Goal: Transaction & Acquisition: Purchase product/service

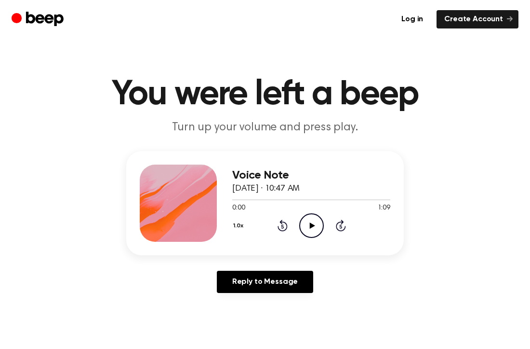
click at [305, 219] on icon "Play Audio" at bounding box center [311, 225] width 25 height 25
click at [312, 222] on icon "Pause Audio" at bounding box center [311, 225] width 25 height 25
click at [280, 222] on icon "Rewind 5 seconds" at bounding box center [282, 225] width 11 height 13
click at [312, 222] on icon "Play Audio" at bounding box center [311, 225] width 25 height 25
click at [283, 222] on icon "Rewind 5 seconds" at bounding box center [282, 225] width 11 height 13
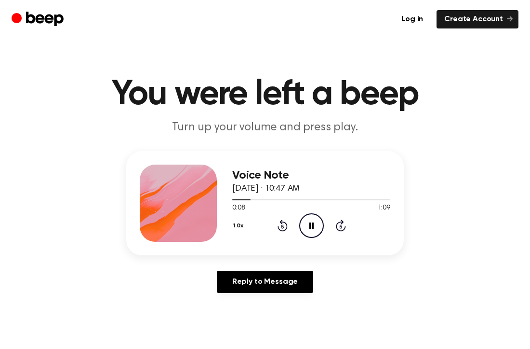
click at [308, 220] on icon "Pause Audio" at bounding box center [311, 225] width 25 height 25
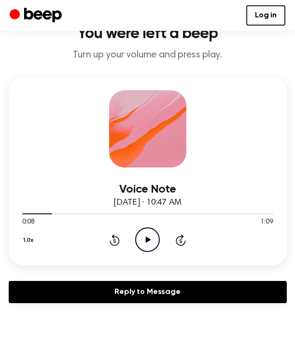
scroll to position [43, 0]
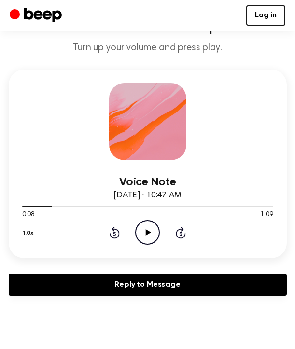
click at [144, 225] on icon "Play Audio" at bounding box center [147, 232] width 25 height 25
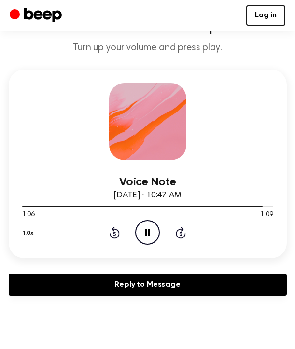
click at [146, 235] on icon "Pause Audio" at bounding box center [147, 232] width 25 height 25
click at [112, 231] on icon "Rewind 5 seconds" at bounding box center [114, 232] width 11 height 13
click at [146, 231] on icon at bounding box center [148, 232] width 5 height 6
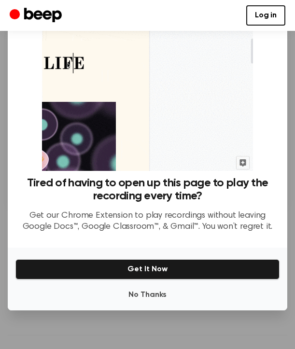
scroll to position [90, 0]
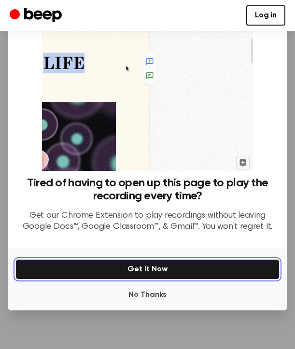
click at [157, 268] on button "Get It Now" at bounding box center [147, 269] width 264 height 20
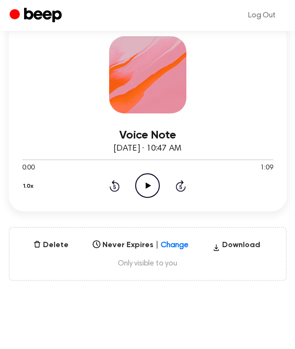
click at [148, 182] on icon "Play Audio" at bounding box center [147, 185] width 25 height 25
click at [175, 183] on div "1.0x Rewind 5 seconds Pause Audio Skip 5 seconds" at bounding box center [147, 185] width 251 height 25
click at [176, 183] on icon at bounding box center [181, 186] width 10 height 12
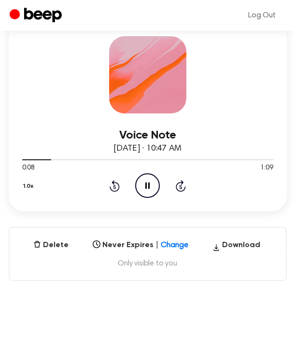
click at [176, 183] on icon at bounding box center [181, 186] width 10 height 12
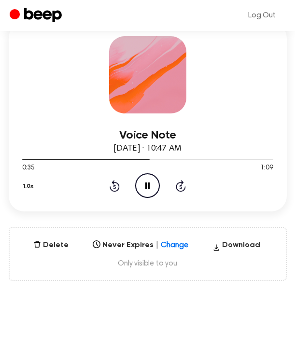
click at [176, 183] on icon at bounding box center [181, 186] width 10 height 12
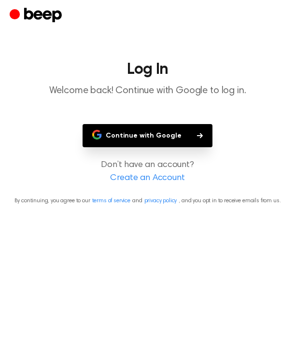
click at [146, 136] on button "Continue with Google" at bounding box center [147, 135] width 130 height 23
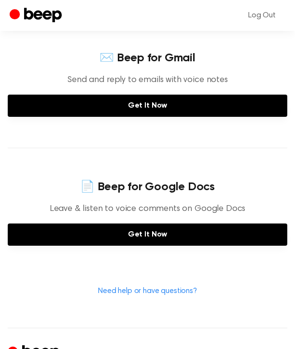
scroll to position [255, 0]
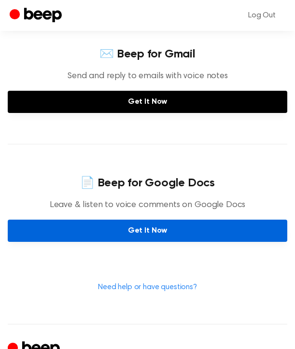
click at [149, 229] on link "Get It Now" at bounding box center [147, 230] width 279 height 22
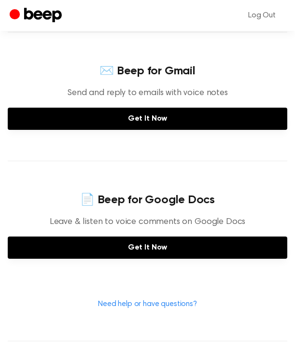
scroll to position [237, 0]
